Goal: Information Seeking & Learning: Find specific fact

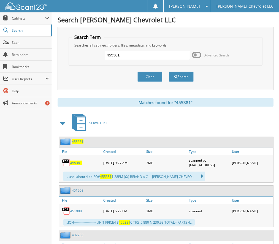
click at [124, 57] on input "455381" at bounding box center [147, 55] width 85 height 8
type input "4"
type input "450002"
click at [169, 72] on button "Search" at bounding box center [181, 77] width 25 height 10
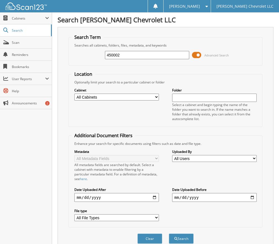
click at [199, 55] on span at bounding box center [196, 55] width 9 height 8
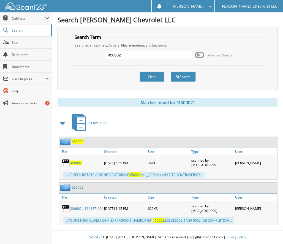
click at [79, 141] on span "450002" at bounding box center [78, 142] width 12 height 5
